Goal: Task Accomplishment & Management: Use online tool/utility

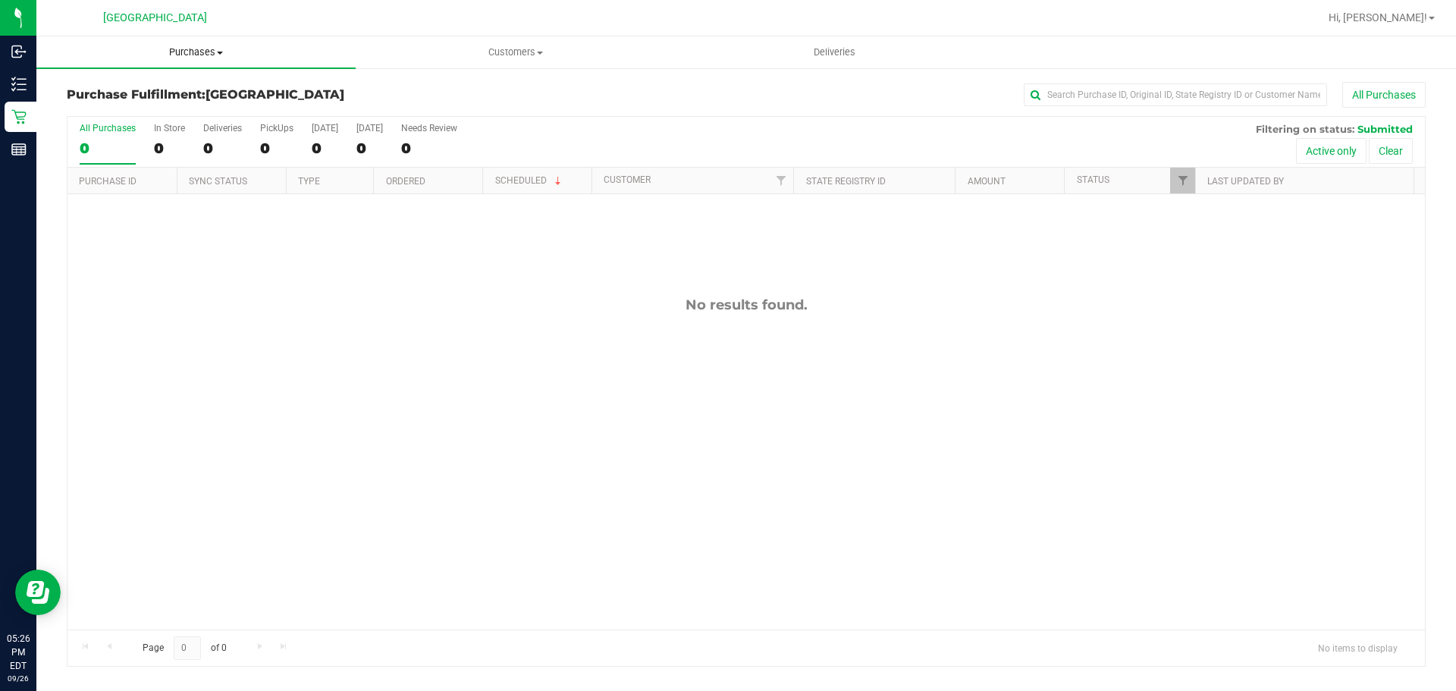
click at [210, 46] on uib-tab-heading "Purchases Summary of purchases Fulfillment All purchases" at bounding box center [195, 52] width 319 height 32
click at [157, 107] on li "Fulfillment" at bounding box center [195, 110] width 319 height 18
drag, startPoint x: 206, startPoint y: 37, endPoint x: 203, endPoint y: 49, distance: 12.5
click at [206, 38] on uib-tab-heading "Purchases Summary of purchases Fulfillment All purchases" at bounding box center [195, 52] width 319 height 32
click at [202, 51] on span "Purchases" at bounding box center [195, 53] width 319 height 14
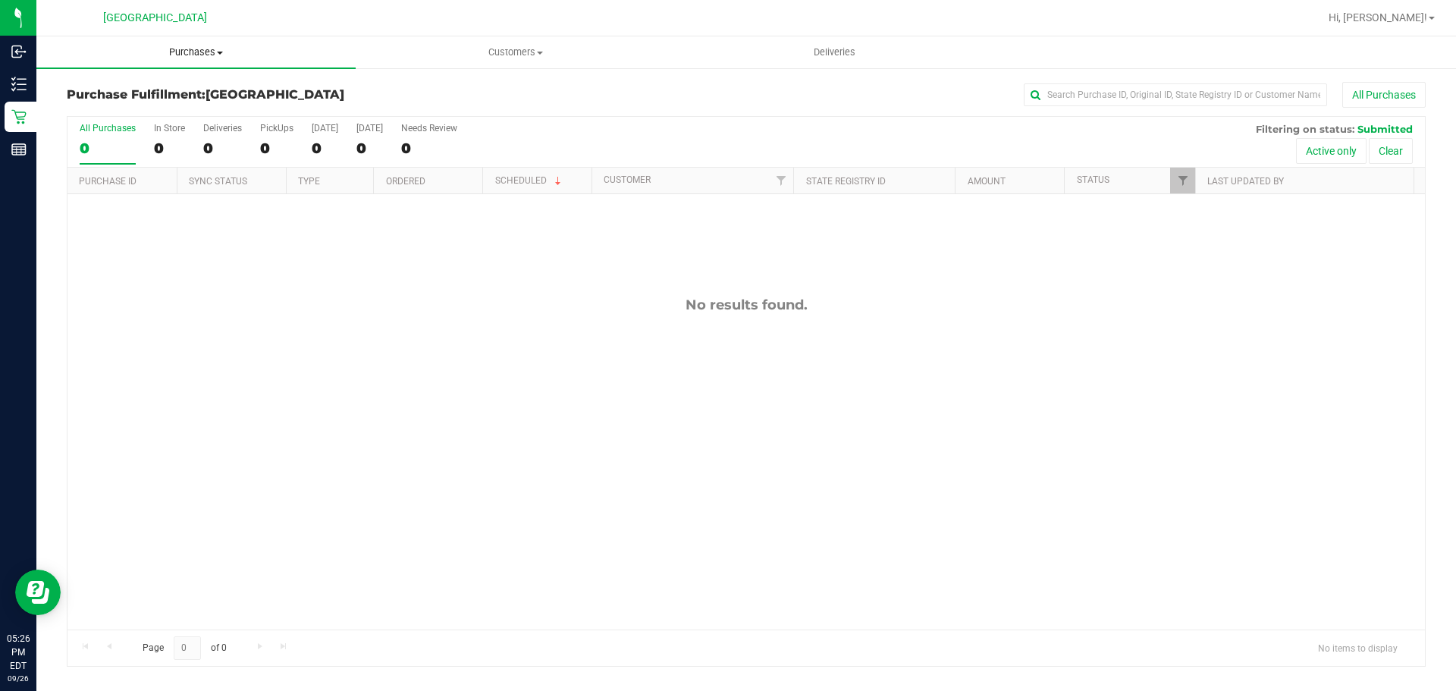
click at [196, 52] on span "Purchases" at bounding box center [195, 53] width 319 height 14
click at [162, 111] on li "Fulfillment" at bounding box center [195, 110] width 319 height 18
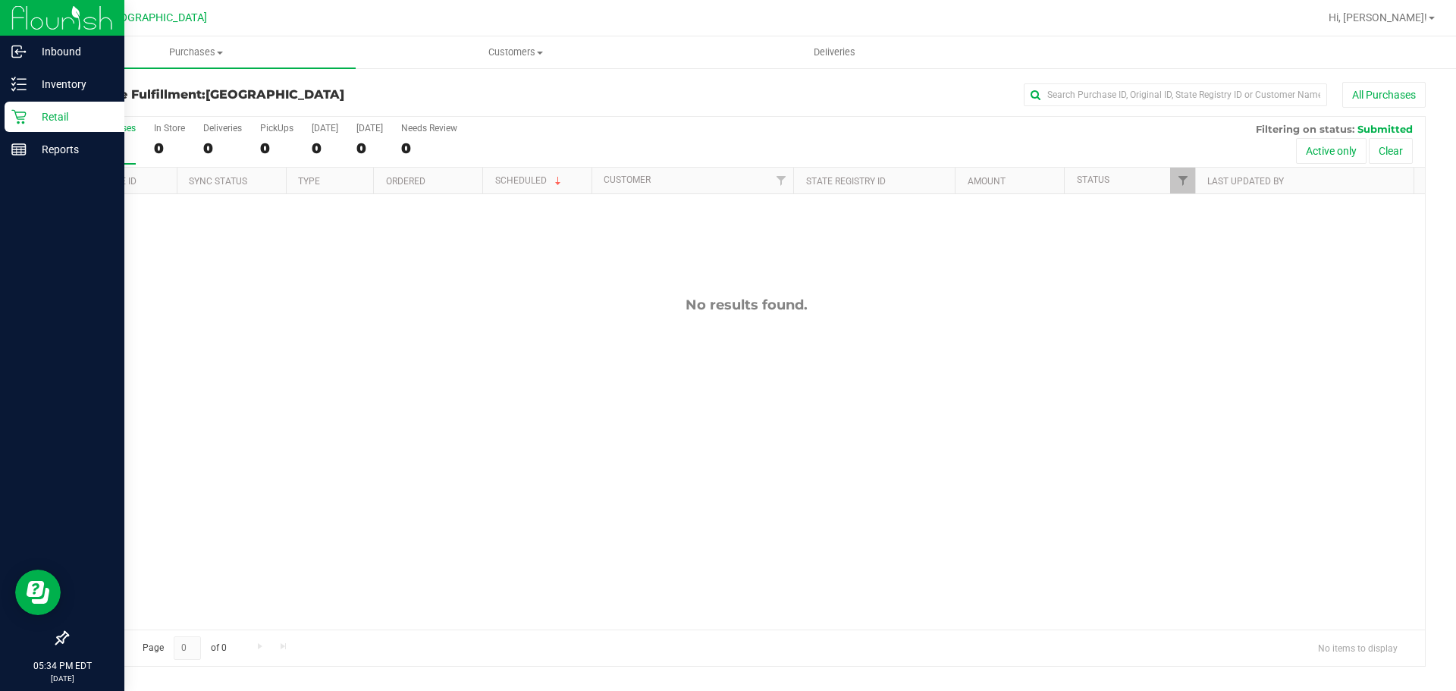
click at [44, 114] on p "Retail" at bounding box center [72, 117] width 91 height 18
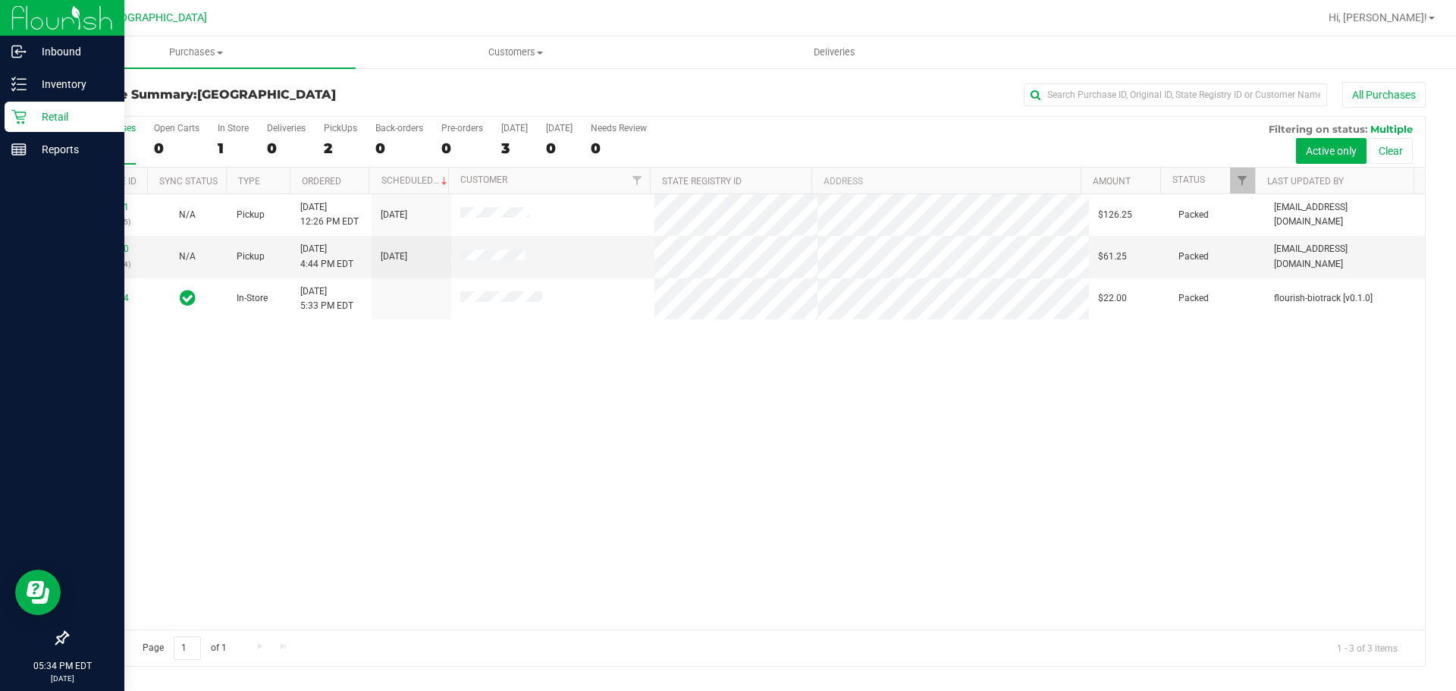
click at [25, 109] on icon at bounding box center [18, 116] width 15 height 15
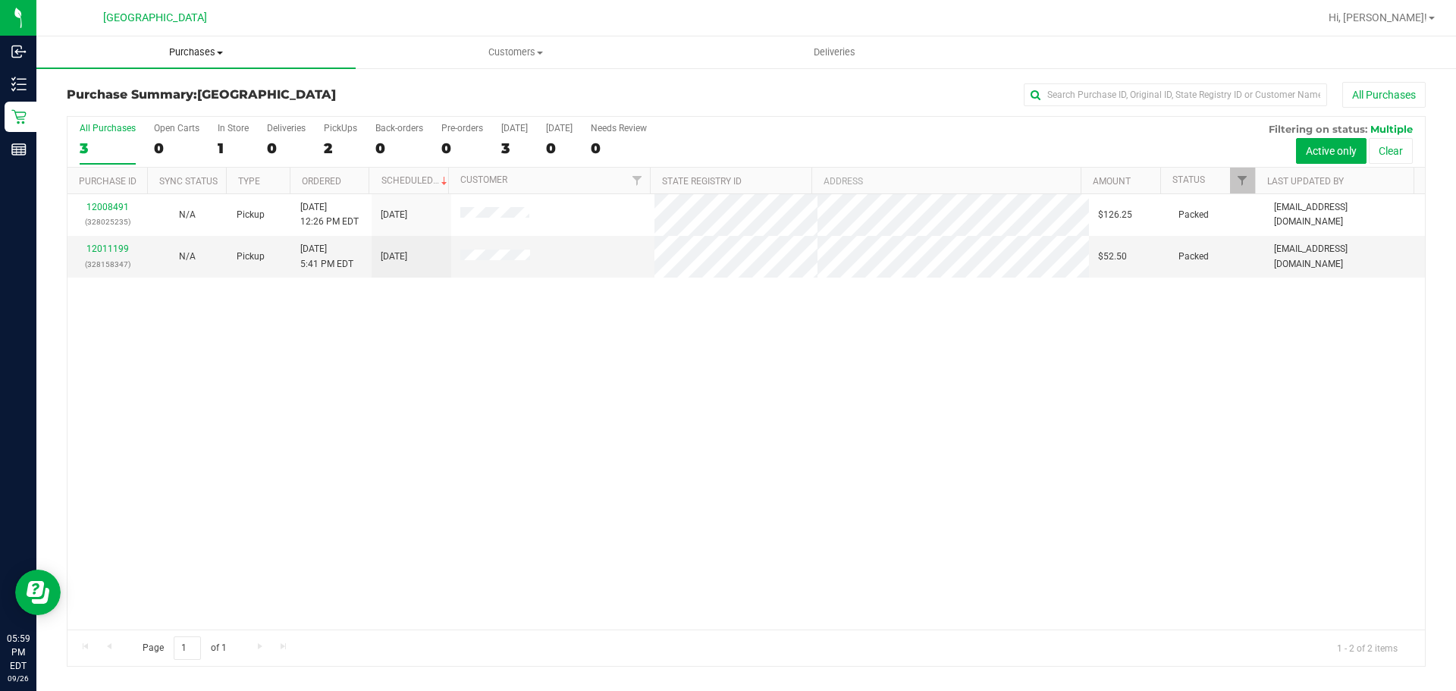
drag, startPoint x: 177, startPoint y: 51, endPoint x: 171, endPoint y: 57, distance: 8.6
click at [177, 51] on span "Purchases" at bounding box center [195, 53] width 319 height 14
click at [120, 103] on span "Fulfillment" at bounding box center [83, 109] width 94 height 13
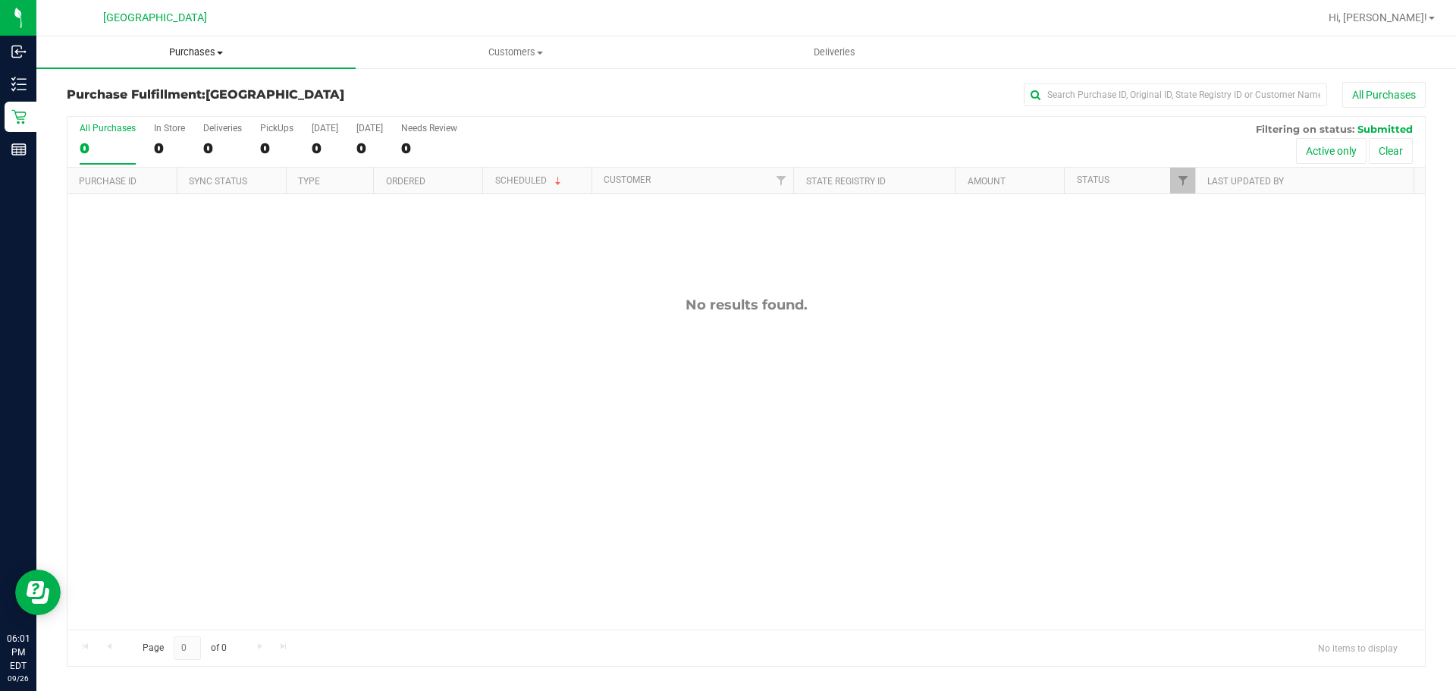
click at [177, 45] on uib-tab-heading "Purchases Summary of purchases Fulfillment All purchases" at bounding box center [195, 52] width 319 height 32
click at [160, 101] on li "Fulfillment" at bounding box center [195, 110] width 319 height 18
drag, startPoint x: 203, startPoint y: 61, endPoint x: 195, endPoint y: 65, distance: 9.2
click at [203, 61] on uib-tab-heading "Purchases Summary of purchases Fulfillment All purchases" at bounding box center [195, 52] width 319 height 32
click at [164, 111] on li "Fulfillment" at bounding box center [195, 110] width 319 height 18
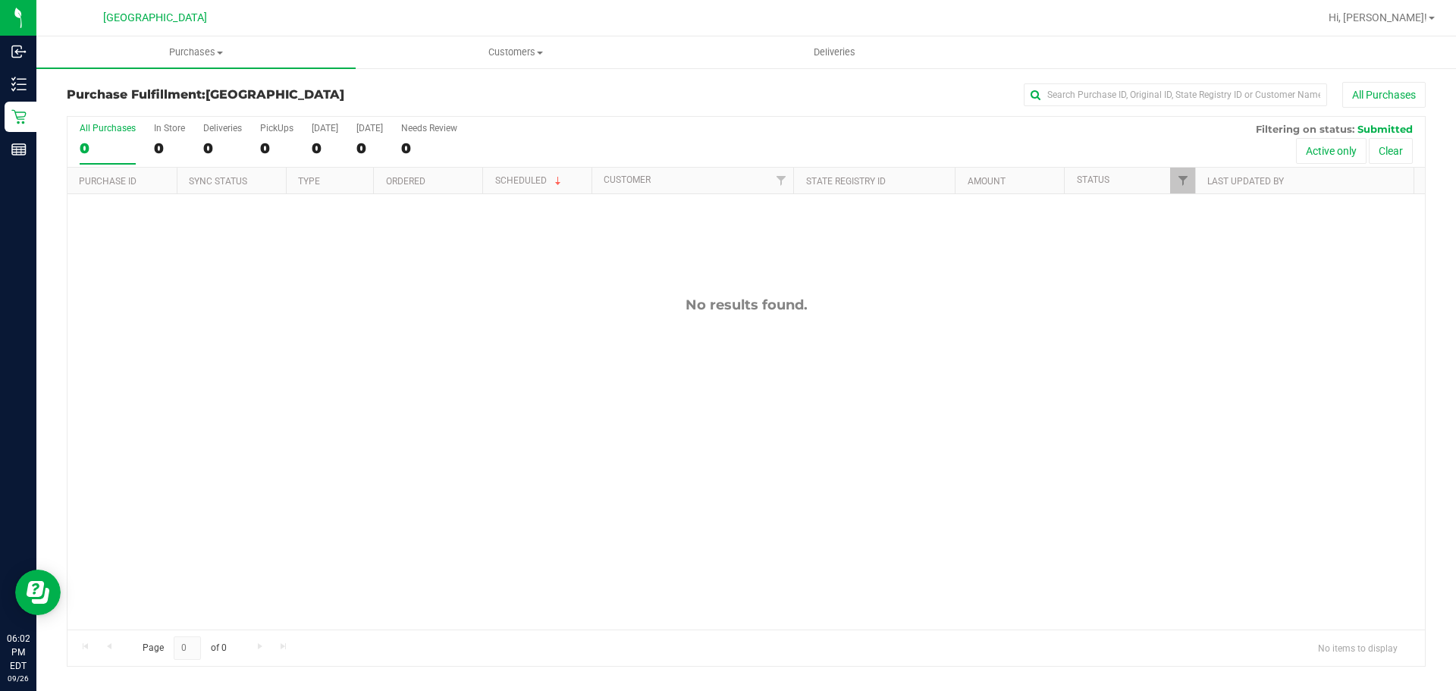
click at [1305, 379] on div "No results found." at bounding box center [747, 463] width 1358 height 538
click at [1304, 375] on div "No results found." at bounding box center [747, 463] width 1358 height 538
click at [616, 306] on div "No results found." at bounding box center [747, 305] width 1358 height 17
click at [614, 448] on div "No results found." at bounding box center [747, 463] width 1358 height 538
drag, startPoint x: 190, startPoint y: 51, endPoint x: 176, endPoint y: 71, distance: 24.6
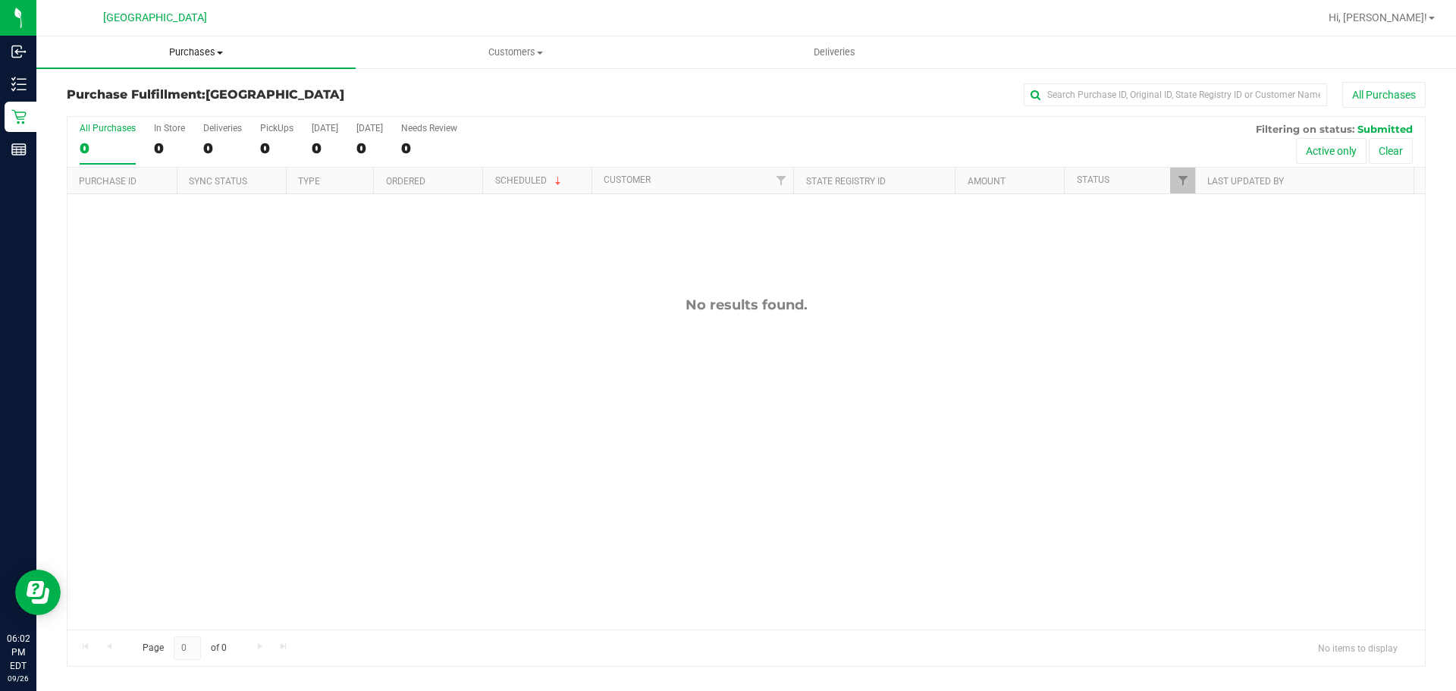
click at [190, 51] on span "Purchases" at bounding box center [195, 53] width 319 height 14
click at [159, 112] on li "Fulfillment" at bounding box center [195, 110] width 319 height 18
drag, startPoint x: 156, startPoint y: 77, endPoint x: 164, endPoint y: 77, distance: 7.6
click at [158, 77] on div "Purchase Fulfillment: [GEOGRAPHIC_DATA] All Purchases Loading... All Purchases …" at bounding box center [746, 374] width 1420 height 615
click at [175, 55] on span "Purchases" at bounding box center [195, 53] width 319 height 14
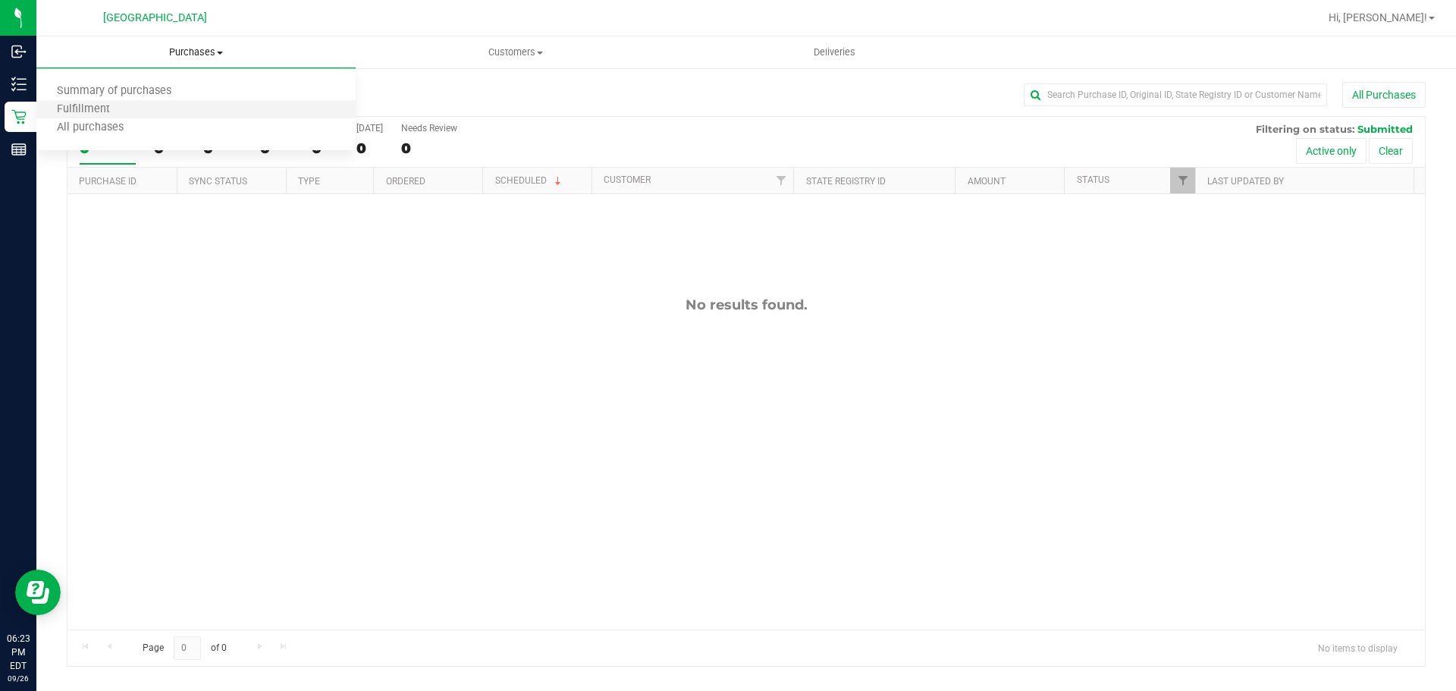
click at [143, 112] on li "Fulfillment" at bounding box center [195, 110] width 319 height 18
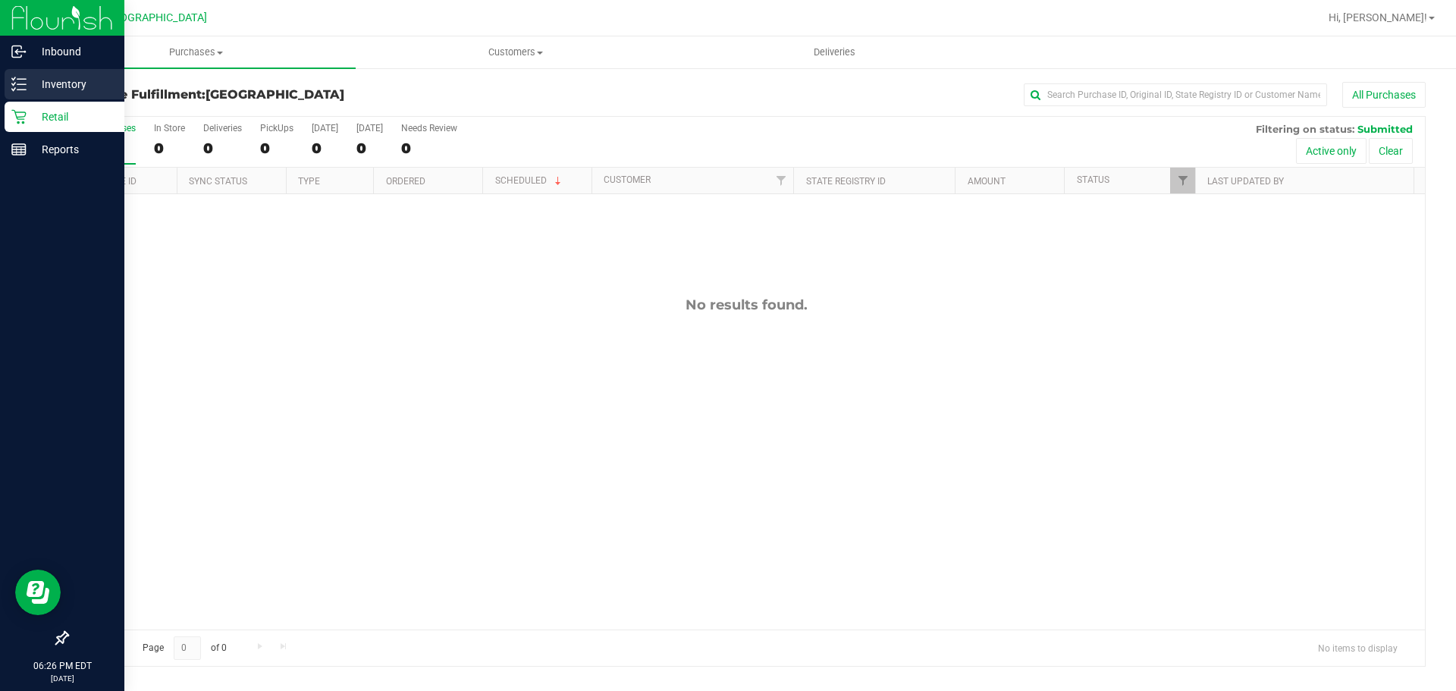
click at [8, 86] on div "Inventory" at bounding box center [65, 84] width 120 height 30
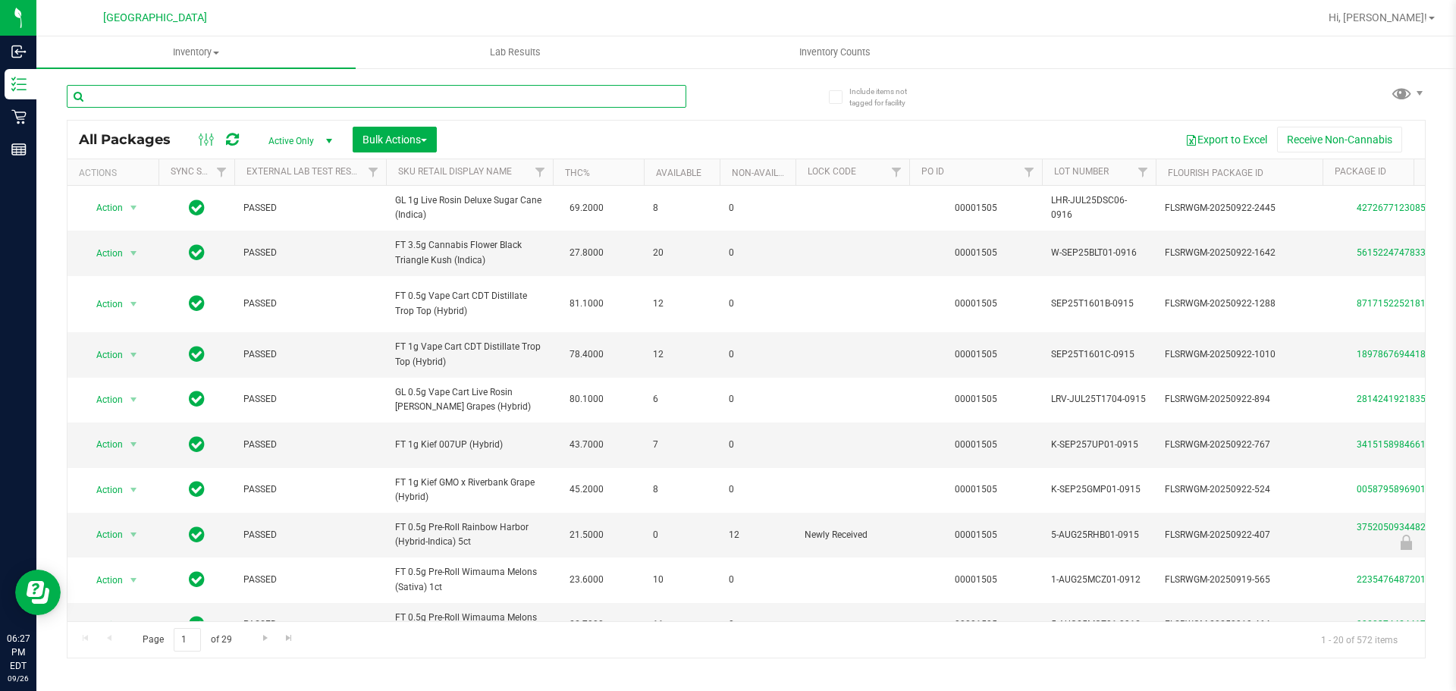
click at [149, 96] on input "text" at bounding box center [377, 96] width 620 height 23
type input "3978205447410531"
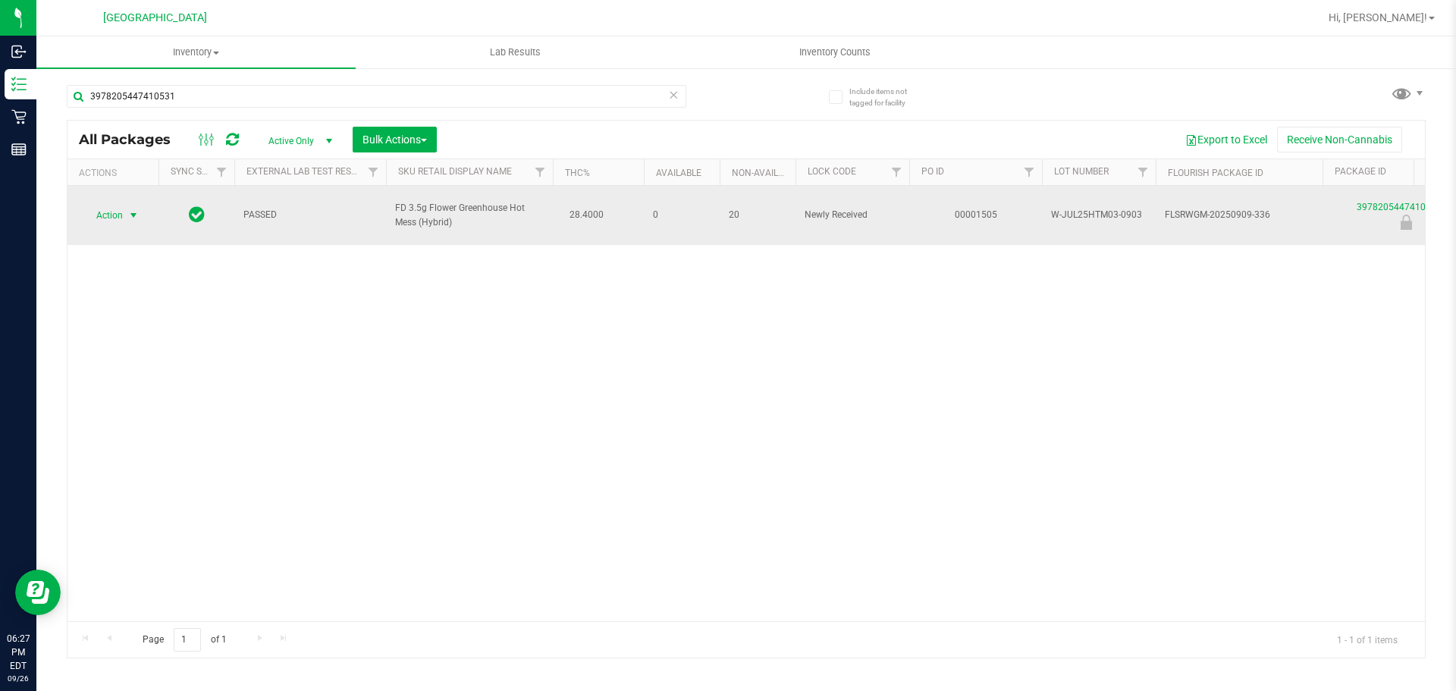
click at [115, 205] on span "Action" at bounding box center [103, 215] width 41 height 21
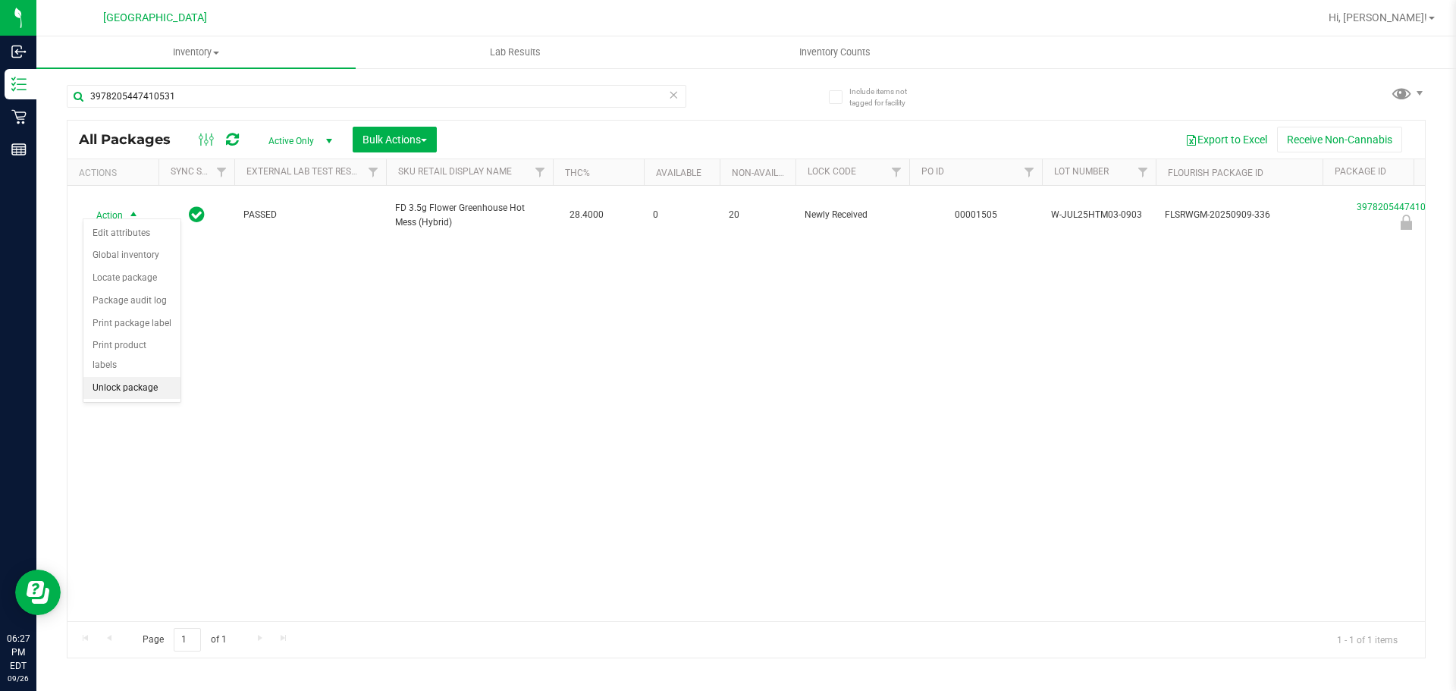
click at [117, 377] on li "Unlock package" at bounding box center [131, 388] width 97 height 23
